Goal: Information Seeking & Learning: Learn about a topic

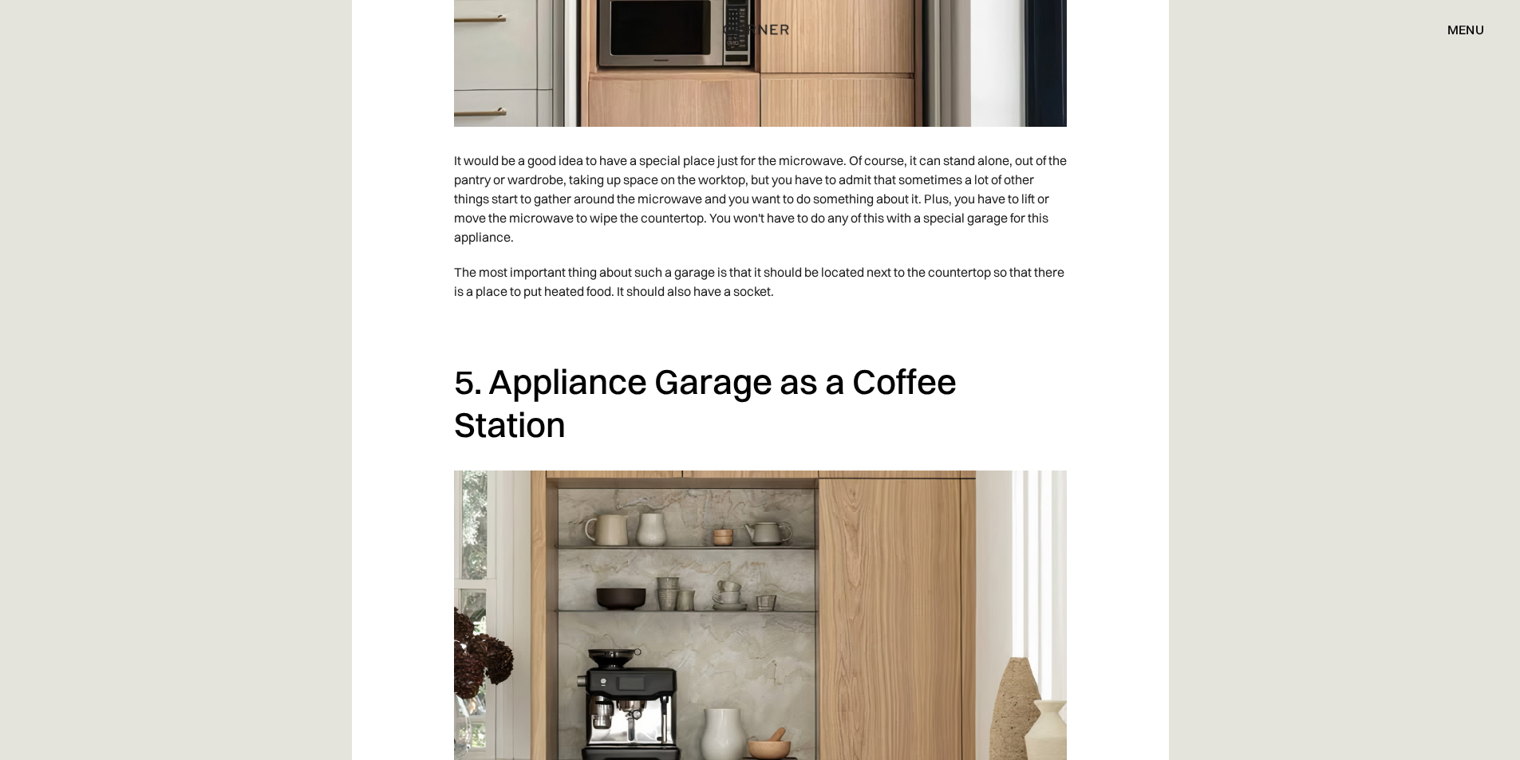
scroll to position [4148, 0]
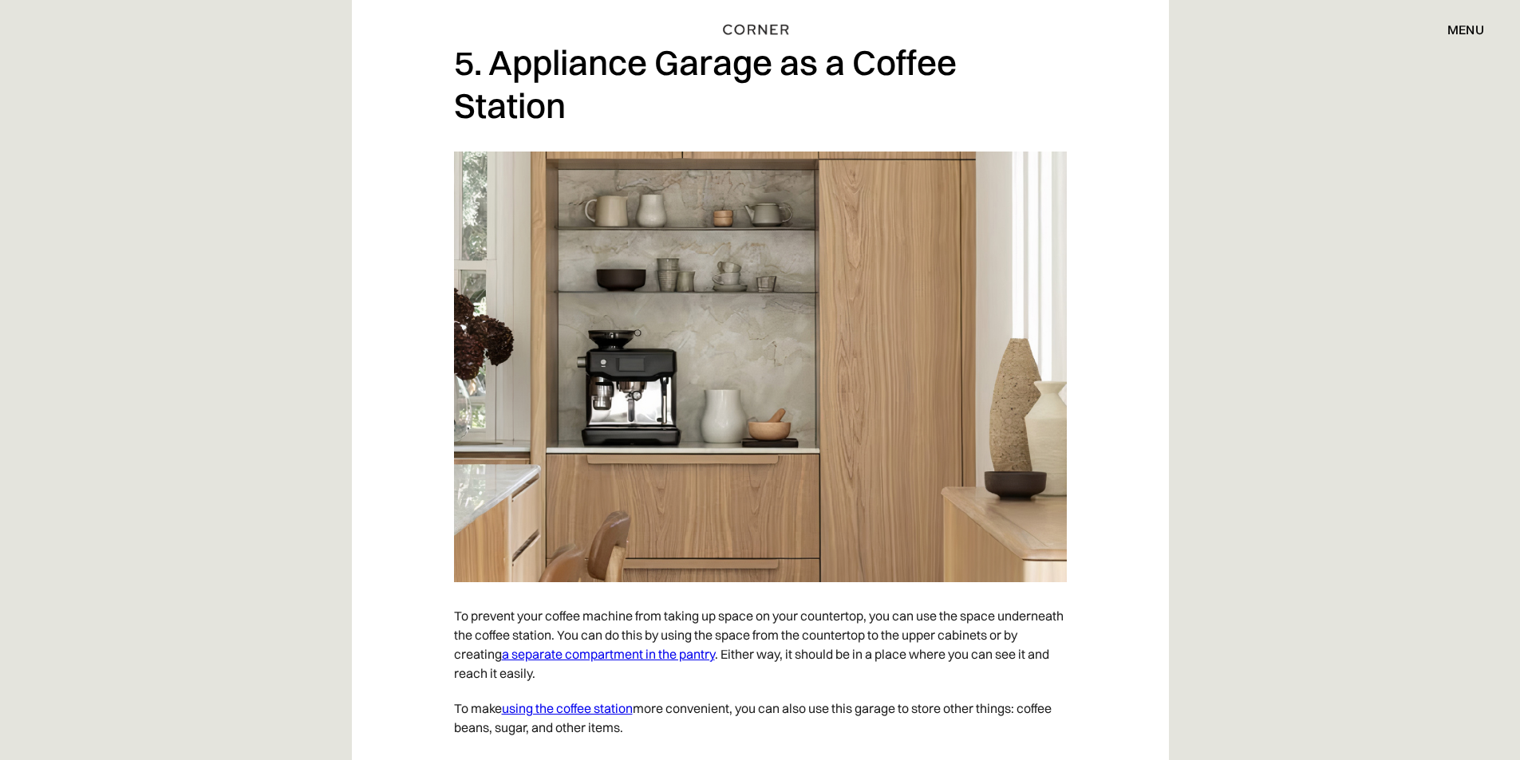
click at [595, 700] on link "using the coffee station" at bounding box center [567, 708] width 131 height 16
click at [615, 646] on link "a separate compartment in the pantry" at bounding box center [608, 654] width 213 height 16
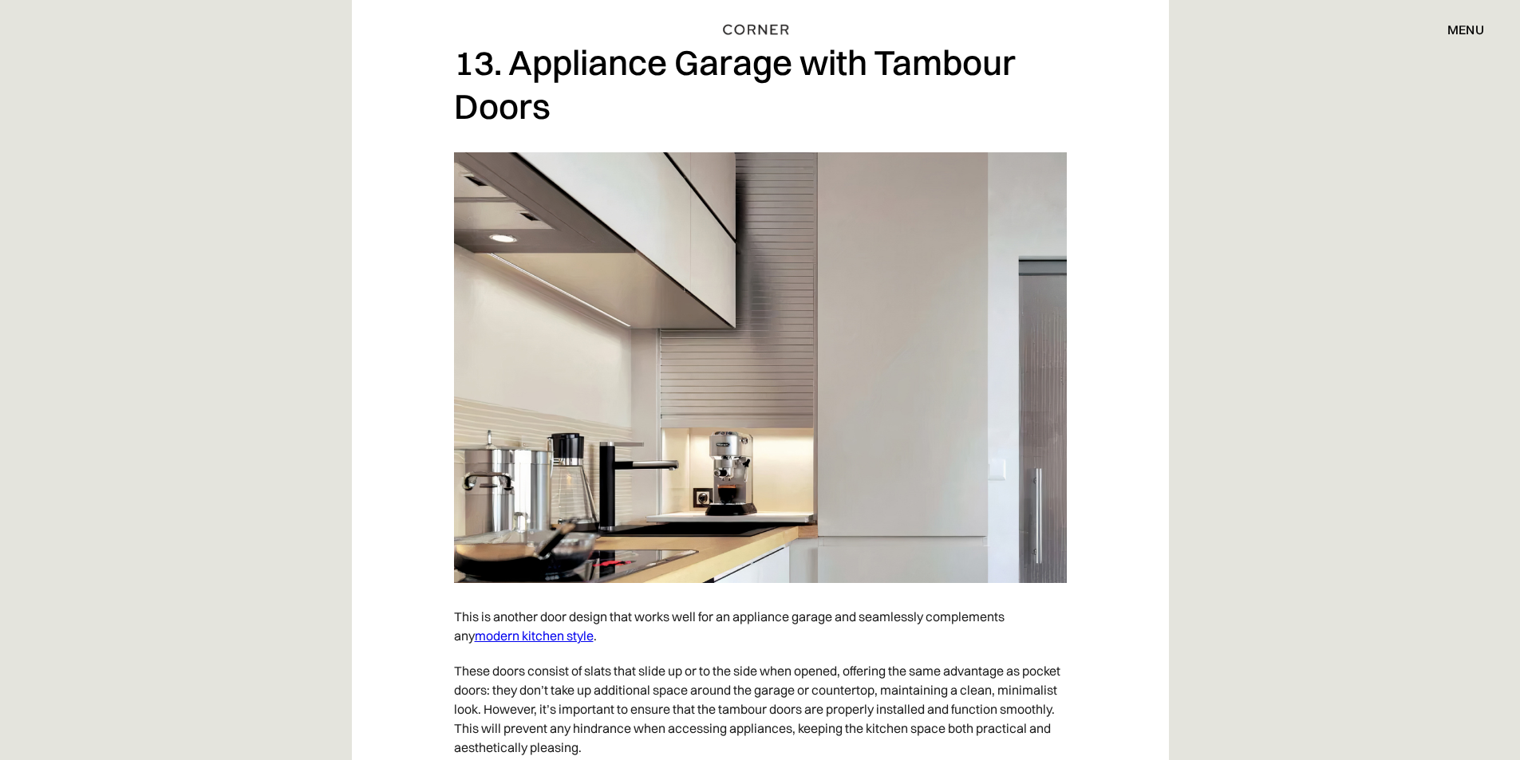
scroll to position [10395, 0]
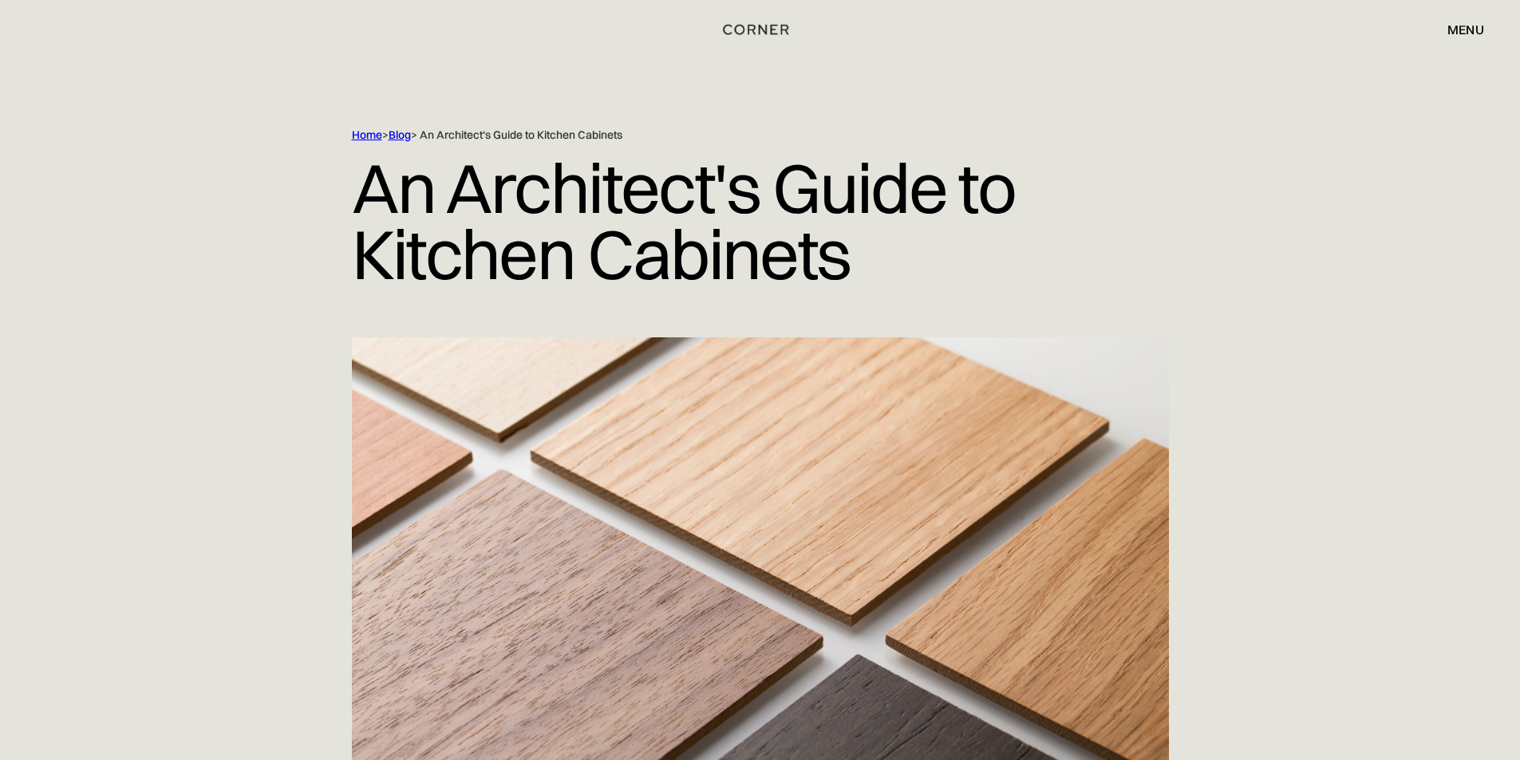
click at [468, 254] on h1 "An Architect's Guide to Kitchen Cabinets" at bounding box center [760, 221] width 817 height 156
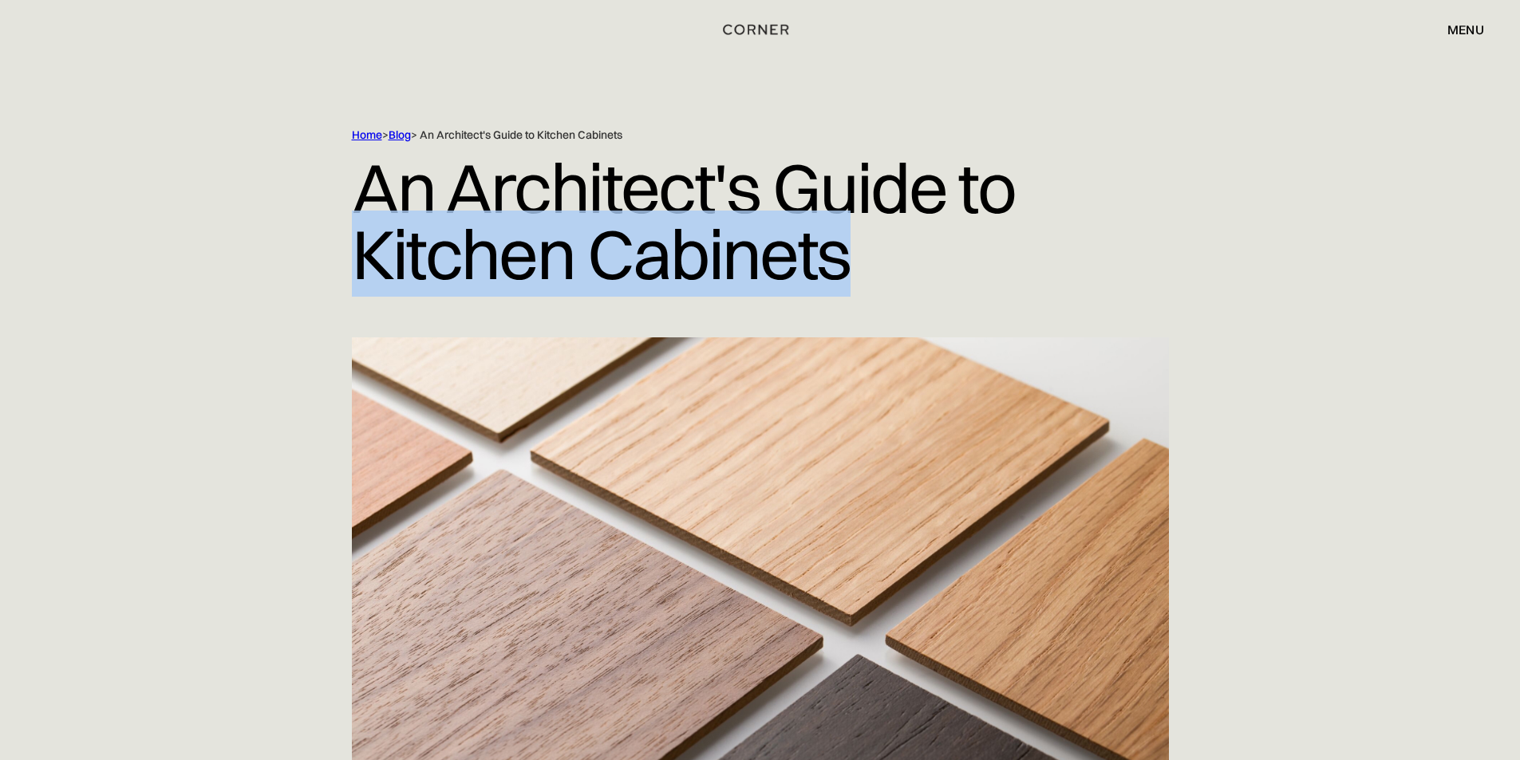
drag, startPoint x: 468, startPoint y: 254, endPoint x: 737, endPoint y: 265, distance: 269.9
click at [737, 265] on h1 "An Architect's Guide to Kitchen Cabinets" at bounding box center [760, 221] width 817 height 156
copy h1 "Kitchen Cabinets"
click at [203, 258] on div "Home > Blog > An Architect's Guide to Kitchen Cabinets An Architect's Guide to …" at bounding box center [760, 233] width 1520 height 210
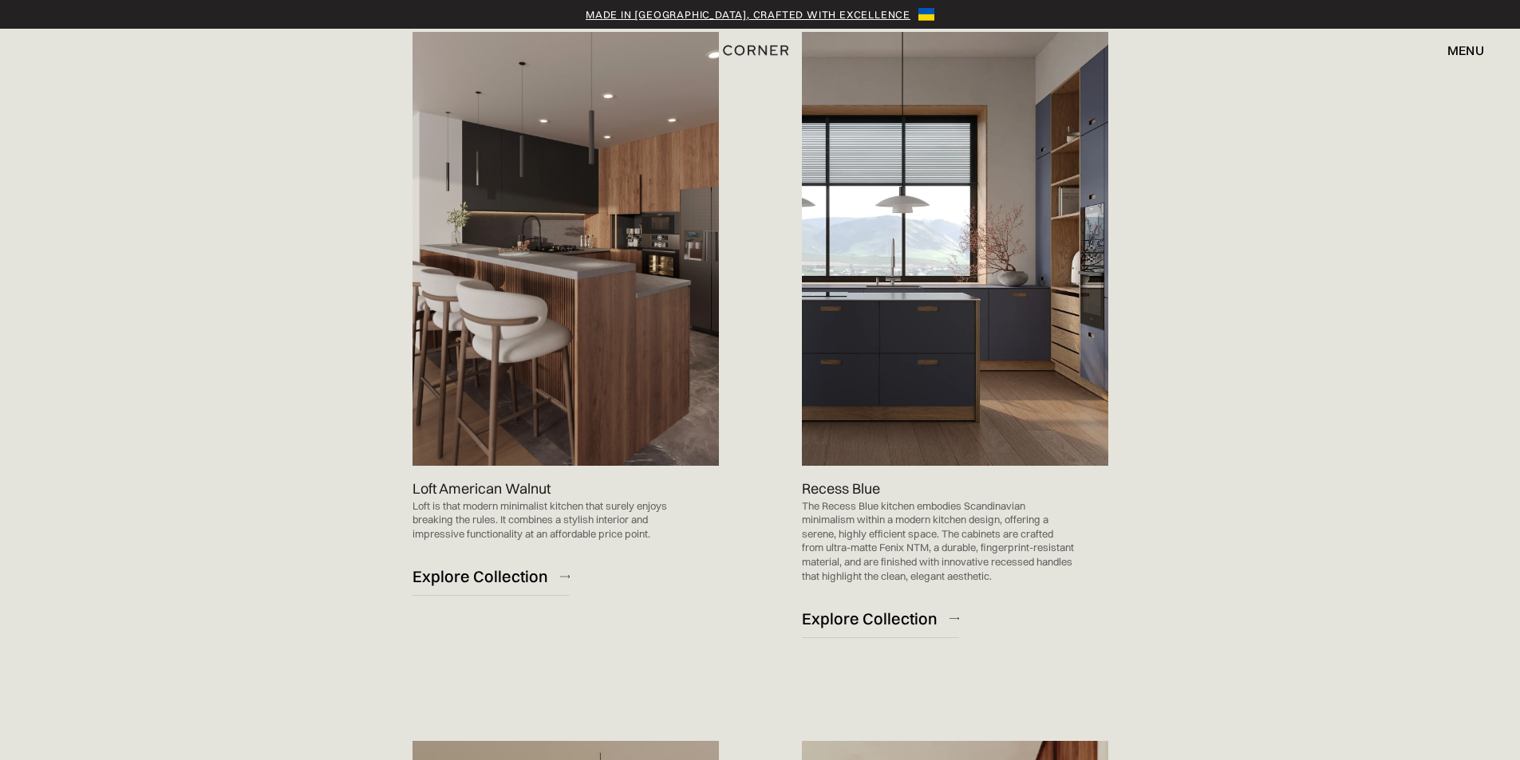
scroll to position [319, 0]
